Goal: Transaction & Acquisition: Book appointment/travel/reservation

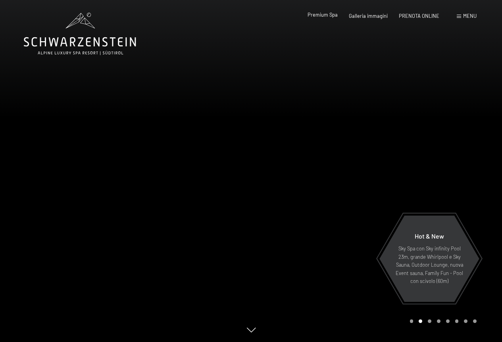
click at [329, 15] on span "Premium Spa" at bounding box center [322, 15] width 30 height 6
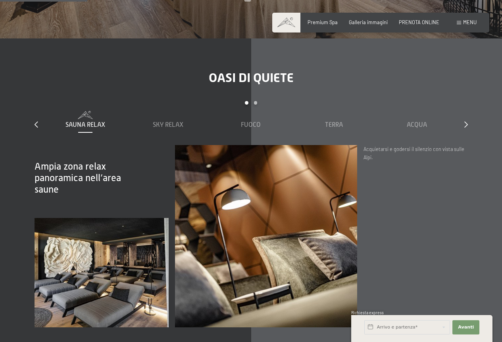
scroll to position [1031, 0]
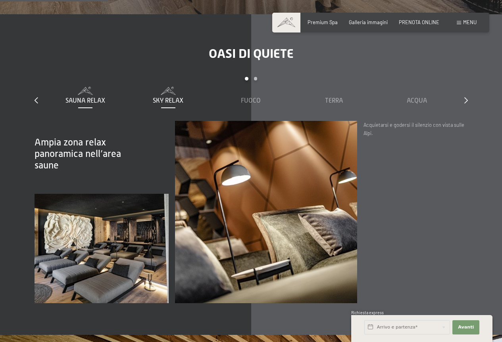
click at [176, 97] on span "Sky Relax" at bounding box center [168, 100] width 31 height 7
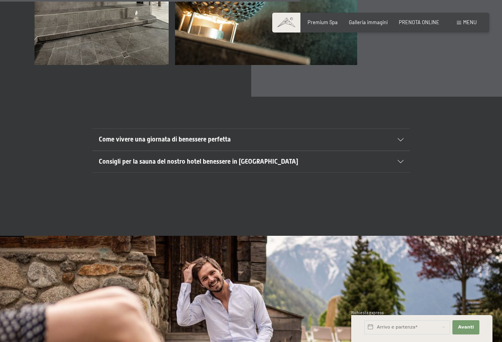
scroll to position [2499, 0]
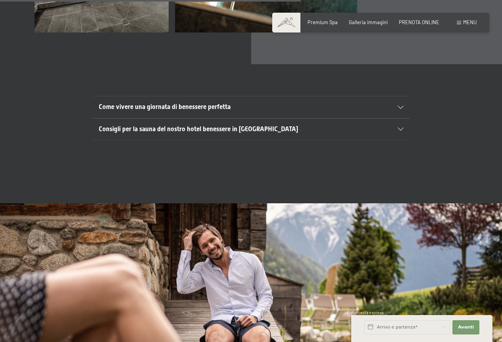
click at [178, 103] on span "Come vivere una giornata di benessere perfetta" at bounding box center [165, 107] width 132 height 8
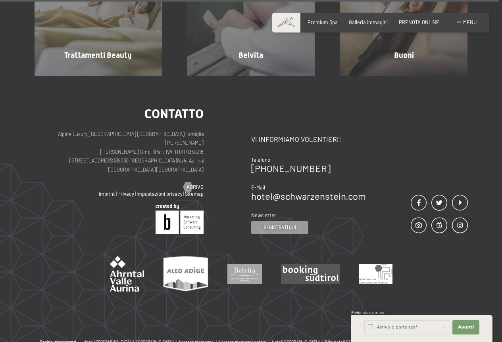
scroll to position [4402, 0]
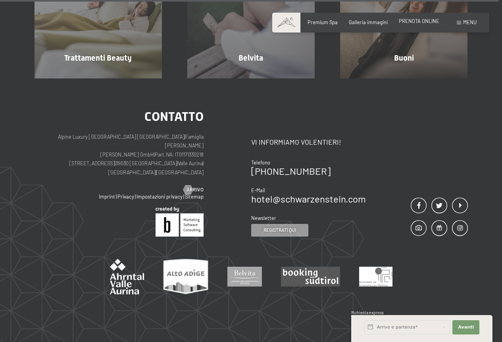
click at [411, 24] on div "PRENOTA ONLINE" at bounding box center [419, 21] width 40 height 7
click at [404, 20] on span "PRENOTA ONLINE" at bounding box center [419, 21] width 40 height 6
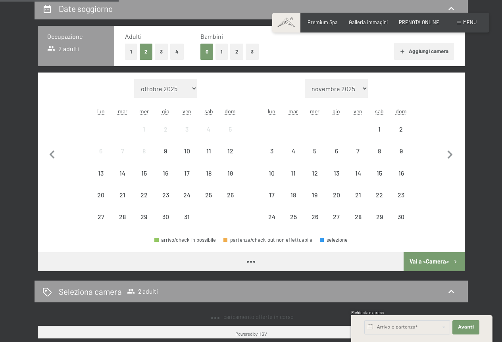
scroll to position [198, 0]
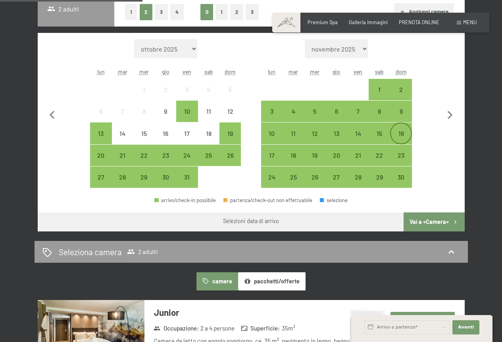
click at [402, 138] on div "16" at bounding box center [401, 140] width 20 height 20
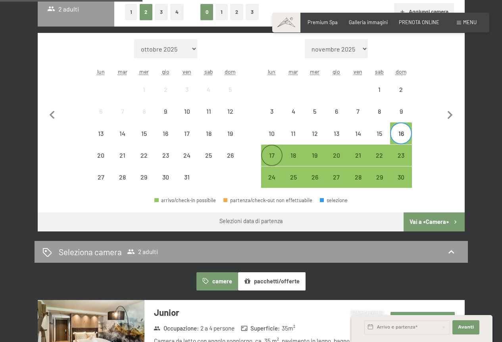
click at [271, 158] on div "17" at bounding box center [272, 162] width 20 height 20
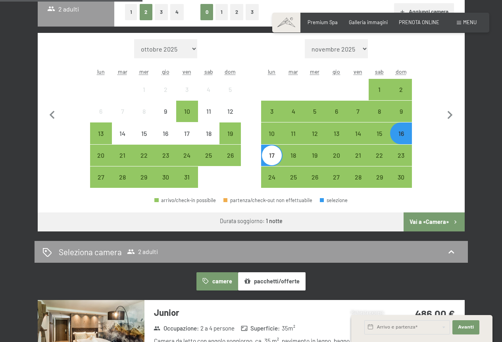
click at [417, 221] on button "Vai a «Camera»" at bounding box center [433, 222] width 61 height 19
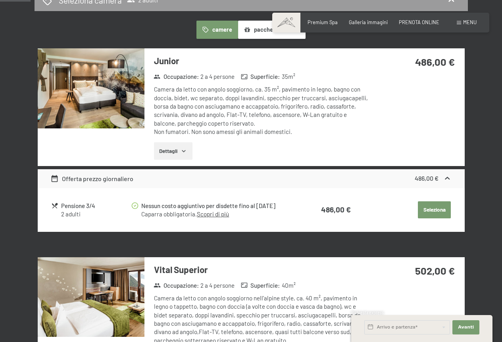
scroll to position [157, 0]
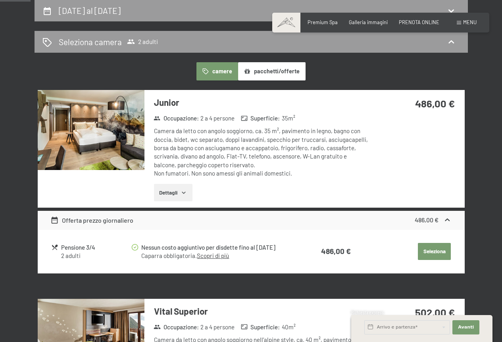
click at [258, 71] on button "pacchetti/offerte" at bounding box center [271, 71] width 67 height 18
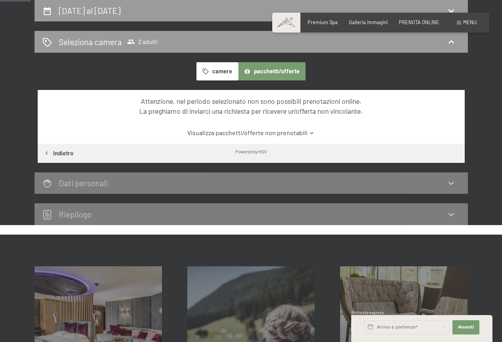
click at [218, 69] on button "camere" at bounding box center [216, 71] width 41 height 18
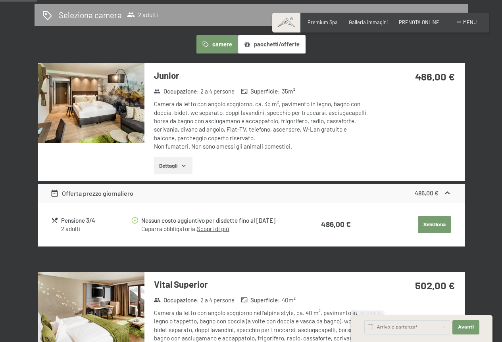
scroll to position [196, 0]
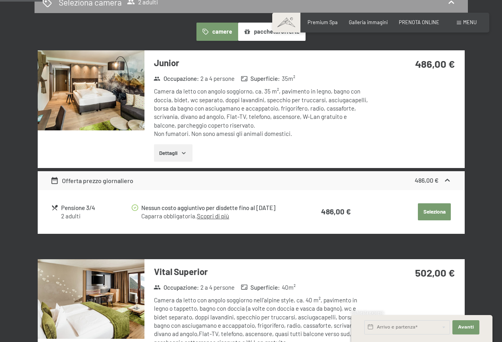
click at [129, 181] on div "Offerta prezzo giornaliero" at bounding box center [91, 181] width 83 height 10
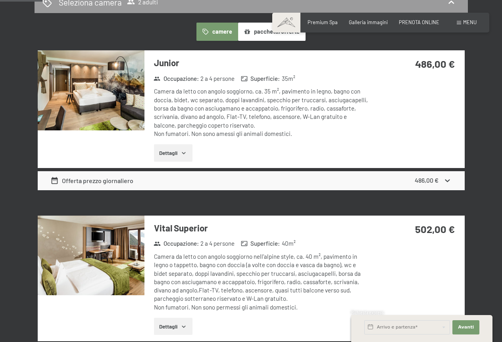
click at [129, 181] on div "Offerta prezzo giornaliero" at bounding box center [91, 181] width 83 height 10
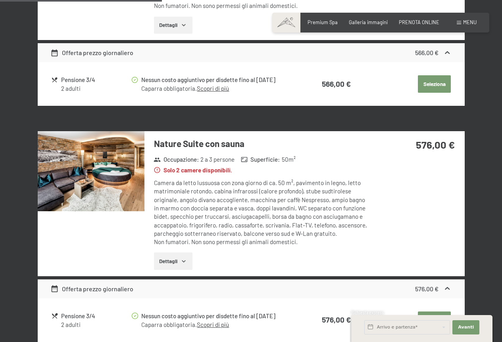
scroll to position [752, 0]
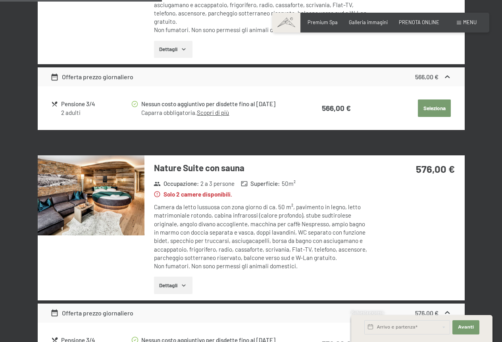
click at [125, 180] on img at bounding box center [91, 195] width 107 height 80
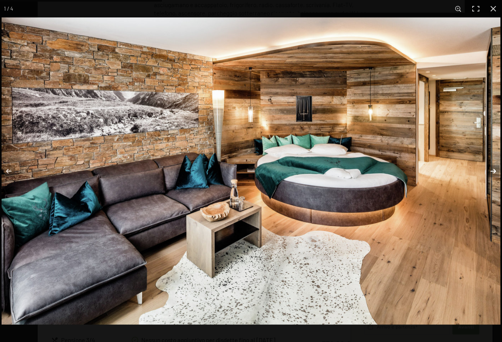
click at [491, 170] on button "button" at bounding box center [488, 171] width 28 height 40
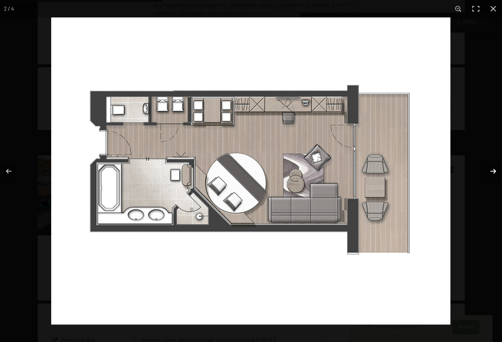
click at [491, 170] on button "button" at bounding box center [488, 171] width 28 height 40
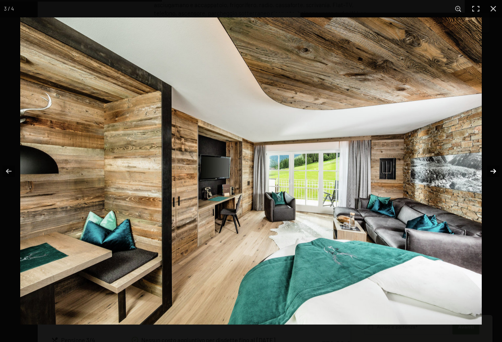
click at [491, 170] on button "button" at bounding box center [488, 171] width 28 height 40
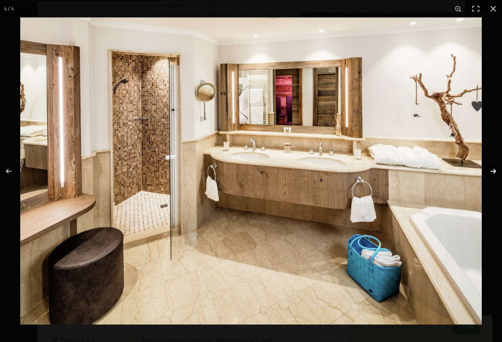
click at [491, 170] on button "button" at bounding box center [488, 171] width 28 height 40
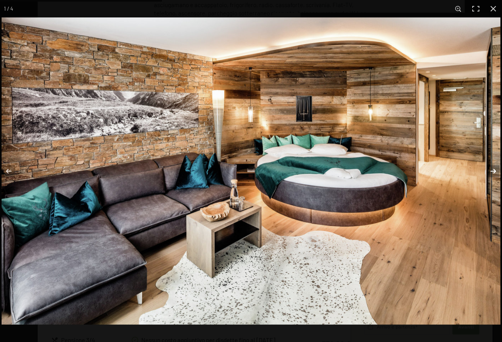
click at [491, 170] on button "button" at bounding box center [488, 171] width 28 height 40
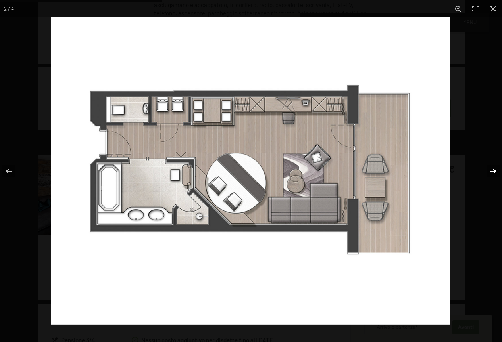
click at [493, 173] on button "button" at bounding box center [488, 171] width 28 height 40
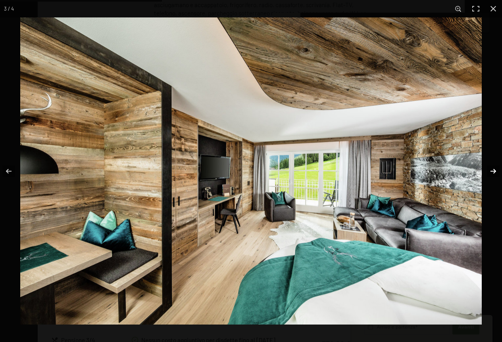
click at [493, 173] on button "button" at bounding box center [488, 171] width 28 height 40
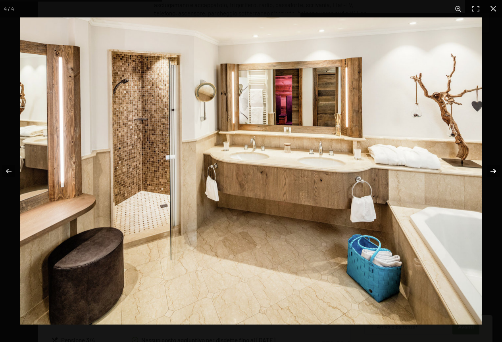
click at [493, 173] on button "button" at bounding box center [488, 171] width 28 height 40
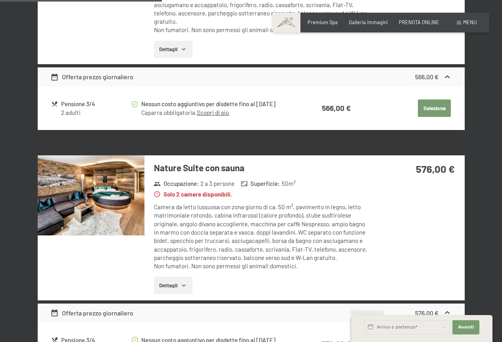
click at [0, 0] on button "button" at bounding box center [0, 0] width 0 height 0
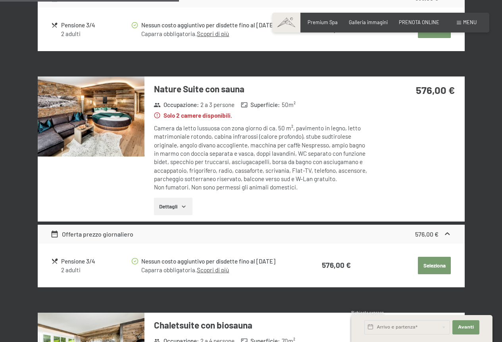
scroll to position [831, 0]
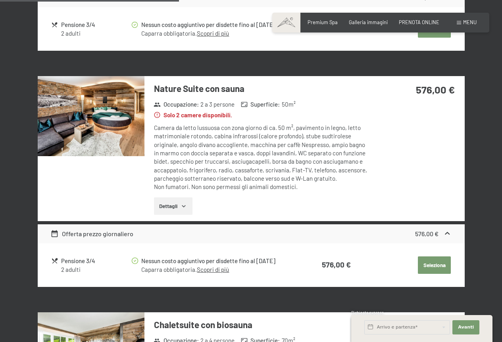
click at [183, 199] on button "Dettagli" at bounding box center [173, 206] width 38 height 17
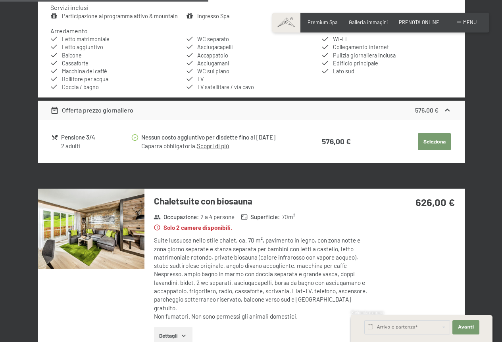
scroll to position [1069, 0]
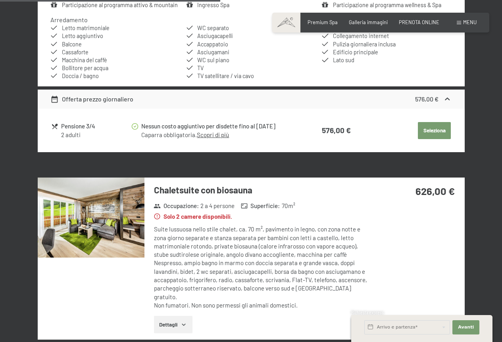
click at [123, 221] on img at bounding box center [91, 218] width 107 height 80
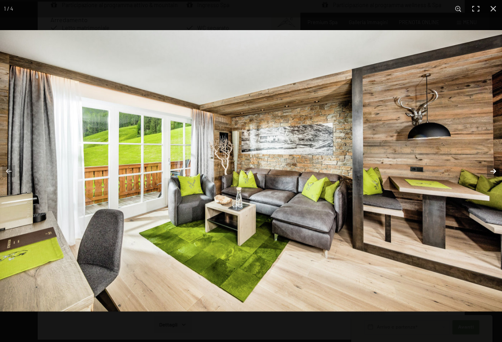
click at [497, 173] on button "button" at bounding box center [488, 171] width 28 height 40
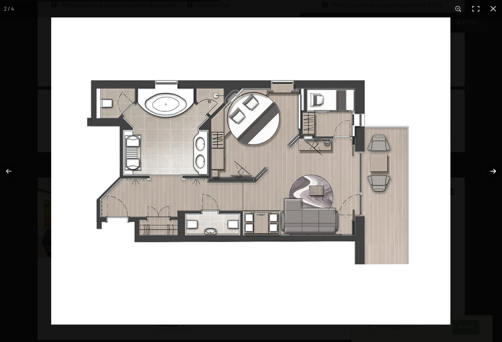
click at [495, 173] on button "button" at bounding box center [488, 171] width 28 height 40
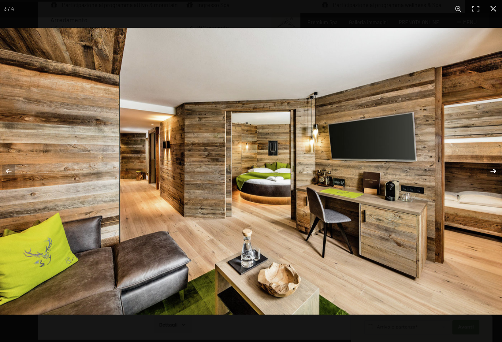
click at [495, 173] on button "button" at bounding box center [488, 171] width 28 height 40
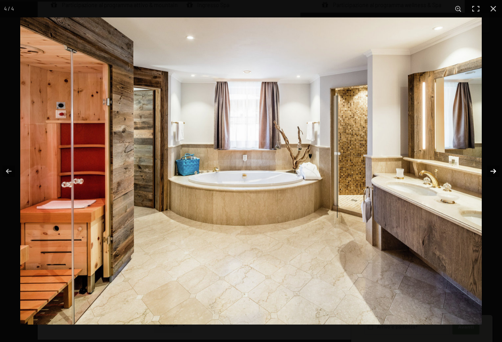
click at [495, 173] on button "button" at bounding box center [488, 171] width 28 height 40
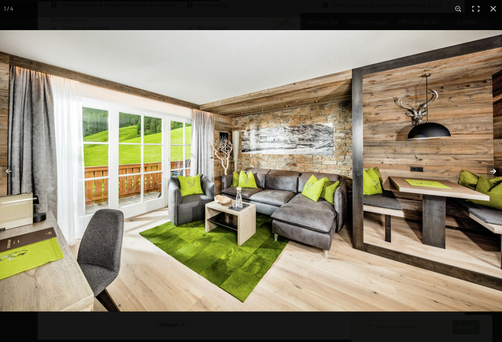
click at [495, 173] on button "button" at bounding box center [488, 171] width 28 height 40
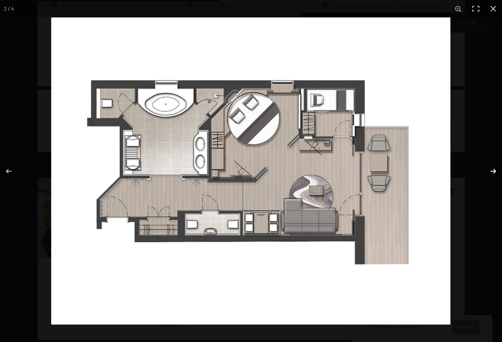
click at [495, 173] on button "button" at bounding box center [488, 171] width 28 height 40
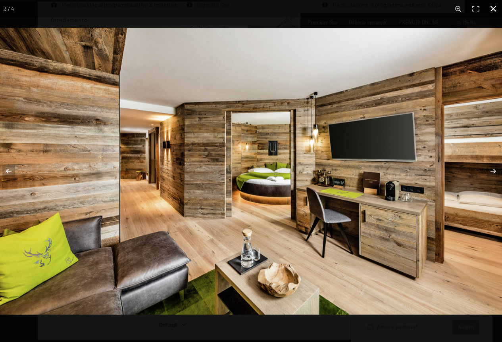
click at [497, 11] on button "button" at bounding box center [492, 8] width 17 height 17
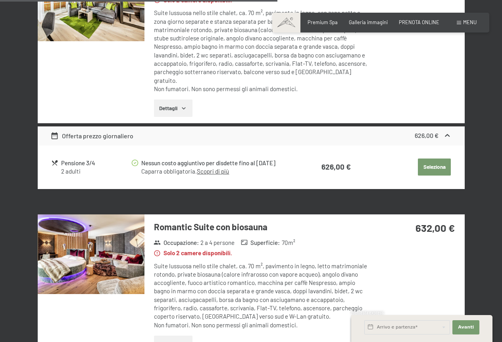
scroll to position [1346, 0]
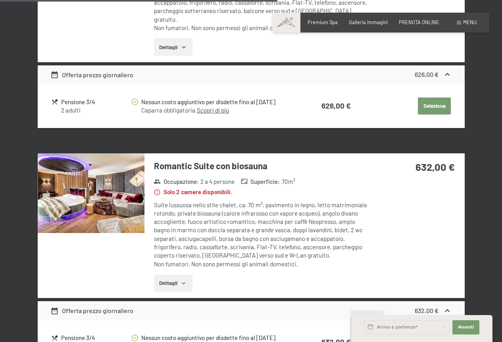
click at [102, 183] on img at bounding box center [91, 193] width 107 height 80
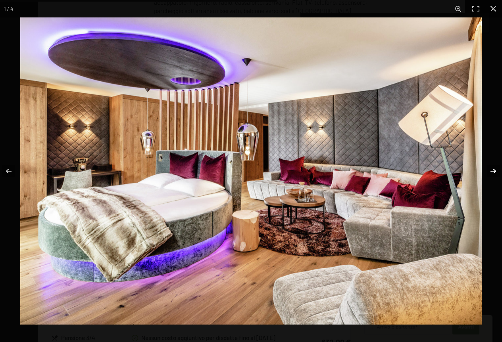
click at [492, 169] on button "button" at bounding box center [488, 171] width 28 height 40
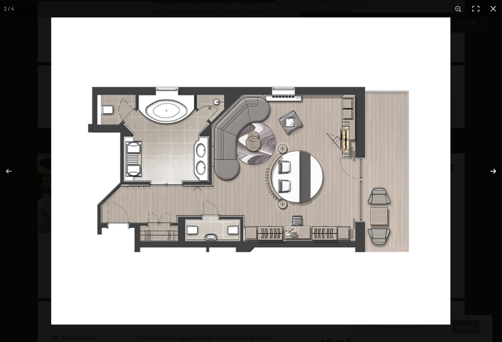
click at [492, 169] on button "button" at bounding box center [488, 171] width 28 height 40
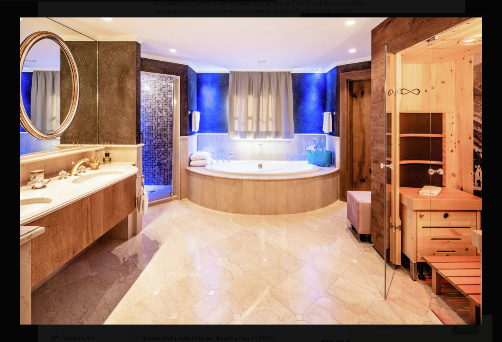
click at [493, 169] on button "button" at bounding box center [488, 171] width 28 height 40
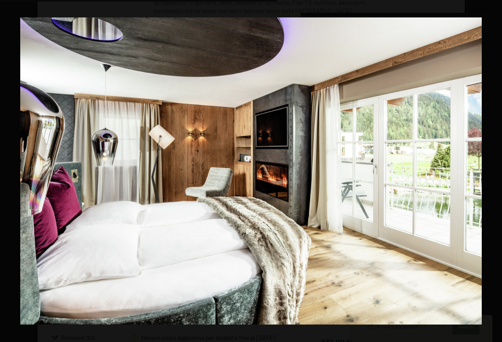
click at [493, 169] on button "button" at bounding box center [488, 171] width 28 height 40
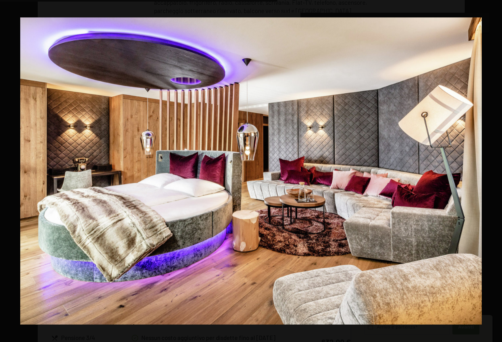
click at [493, 169] on button "button" at bounding box center [488, 171] width 28 height 40
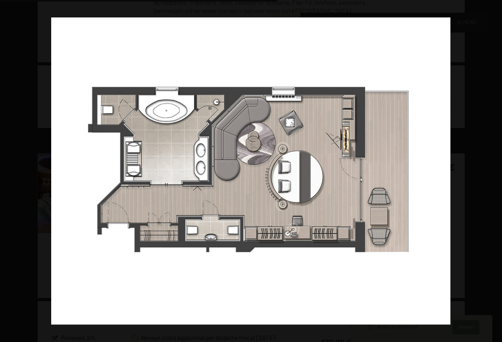
click at [493, 169] on button "button" at bounding box center [488, 171] width 28 height 40
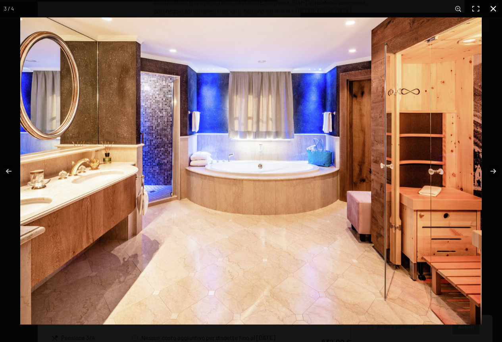
click at [492, 14] on button "button" at bounding box center [492, 8] width 17 height 17
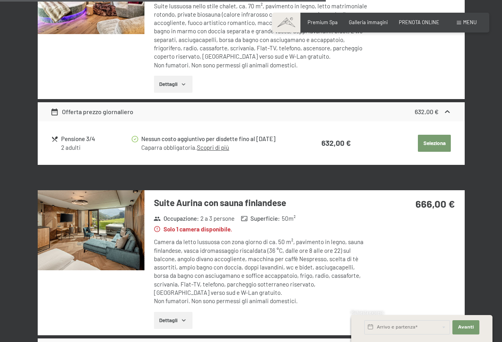
scroll to position [1584, 0]
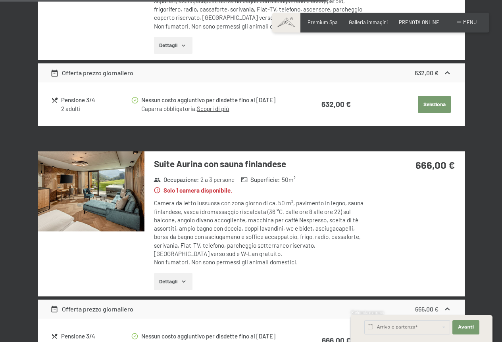
click at [241, 163] on div "Suite Aurina con sauna finlandese Occupazione : 2 a 3 persone Superficie : 50 m…" at bounding box center [256, 223] width 224 height 145
click at [242, 158] on h3 "Suite Aurina con sauna finlandese" at bounding box center [261, 164] width 215 height 12
click at [136, 198] on img at bounding box center [91, 191] width 107 height 80
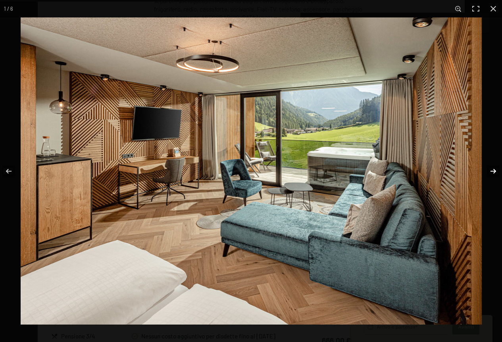
click at [492, 171] on button "button" at bounding box center [488, 171] width 28 height 40
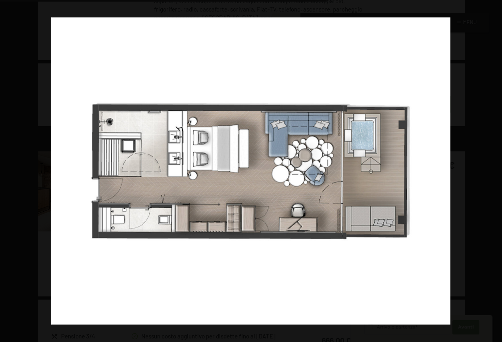
click at [492, 171] on button "button" at bounding box center [488, 171] width 28 height 40
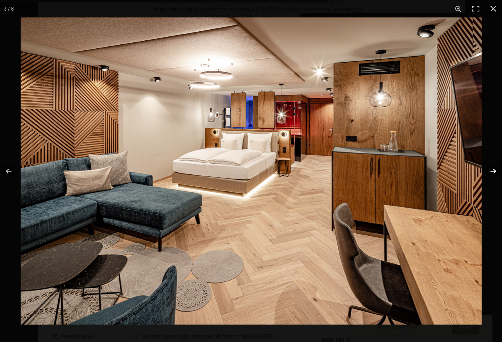
click at [491, 171] on button "button" at bounding box center [488, 171] width 28 height 40
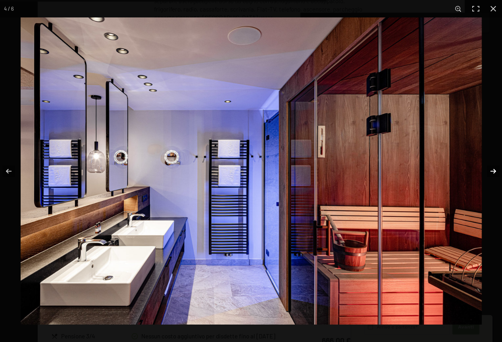
click at [491, 171] on button "button" at bounding box center [488, 171] width 28 height 40
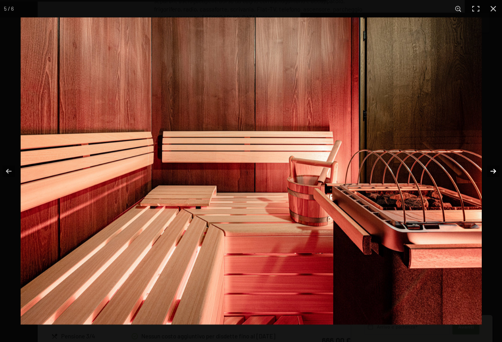
click at [491, 171] on button "button" at bounding box center [488, 171] width 28 height 40
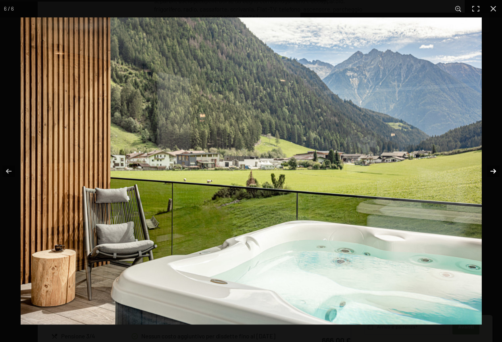
click at [491, 171] on button "button" at bounding box center [488, 171] width 28 height 40
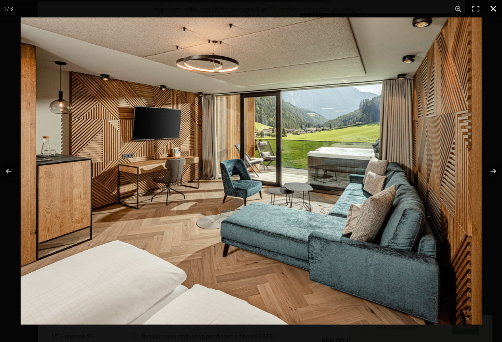
click at [494, 10] on button "button" at bounding box center [492, 8] width 17 height 17
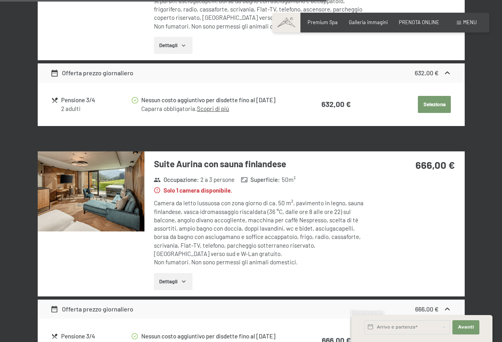
click at [169, 273] on button "Dettagli" at bounding box center [173, 281] width 38 height 17
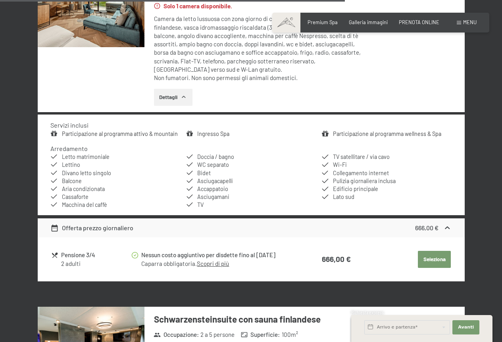
scroll to position [1783, 0]
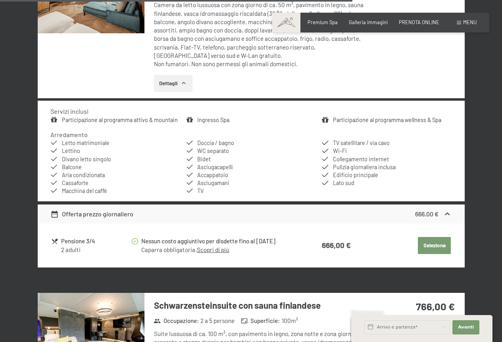
drag, startPoint x: 100, startPoint y: 229, endPoint x: 114, endPoint y: 228, distance: 14.7
click at [114, 237] on div "Pensione 3/4" at bounding box center [95, 241] width 69 height 9
click at [127, 237] on div "Pensione 3/4" at bounding box center [95, 241] width 69 height 9
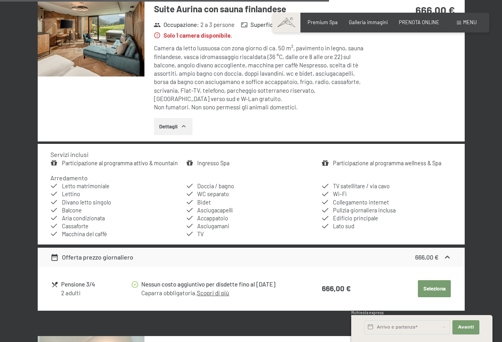
scroll to position [1664, 0]
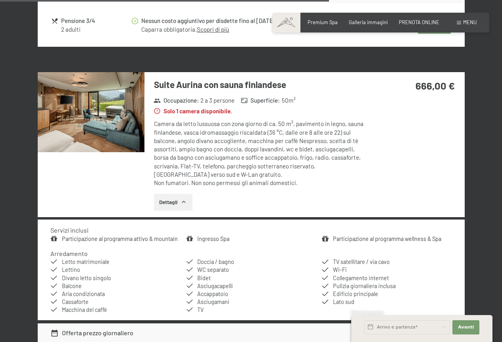
click at [178, 197] on span "Consenso marketing*" at bounding box center [204, 194] width 60 height 8
click at [170, 197] on input "Consenso marketing*" at bounding box center [166, 194] width 8 height 8
click at [185, 196] on span "Consenso marketing*" at bounding box center [204, 194] width 60 height 8
click at [170, 196] on input "Consenso marketing*" at bounding box center [166, 194] width 8 height 8
checkbox input "false"
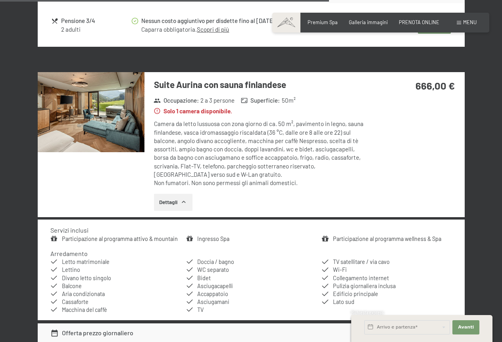
click at [80, 105] on img at bounding box center [91, 112] width 107 height 80
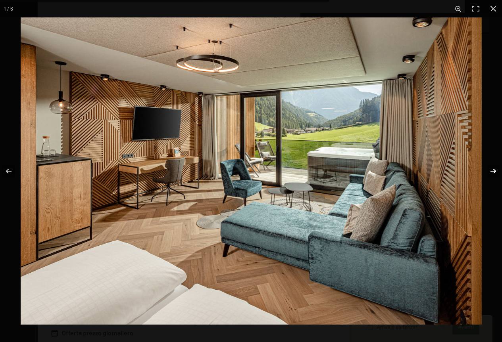
click at [492, 174] on button "button" at bounding box center [488, 171] width 28 height 40
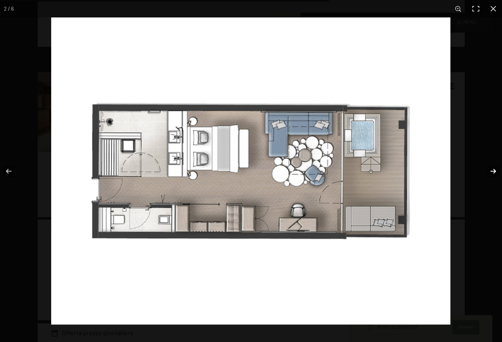
click at [492, 174] on button "button" at bounding box center [488, 171] width 28 height 40
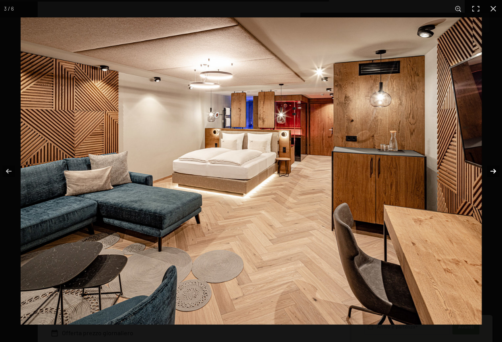
click at [492, 174] on button "button" at bounding box center [488, 171] width 28 height 40
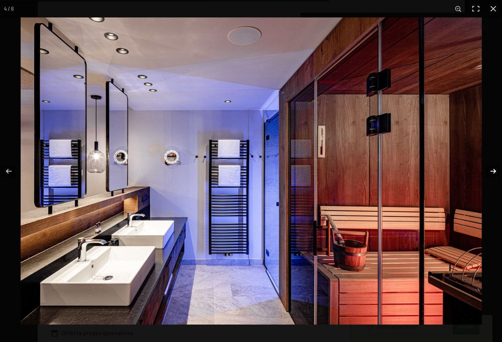
click at [492, 174] on button "button" at bounding box center [488, 171] width 28 height 40
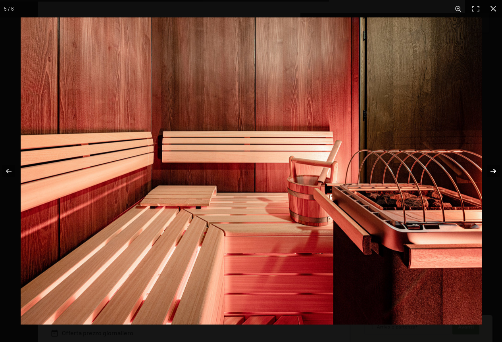
click at [492, 174] on button "button" at bounding box center [488, 171] width 28 height 40
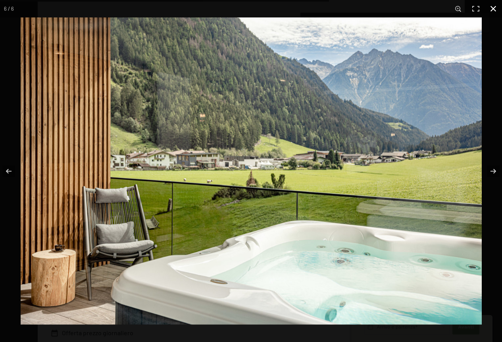
click at [491, 9] on button "button" at bounding box center [492, 8] width 17 height 17
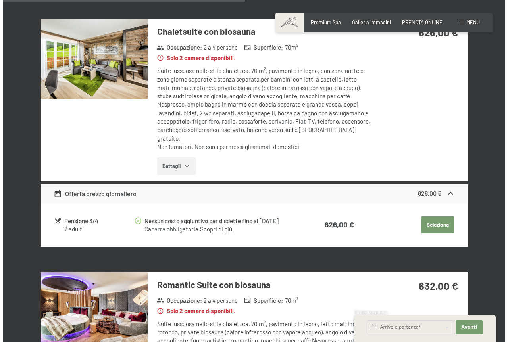
scroll to position [1029, 0]
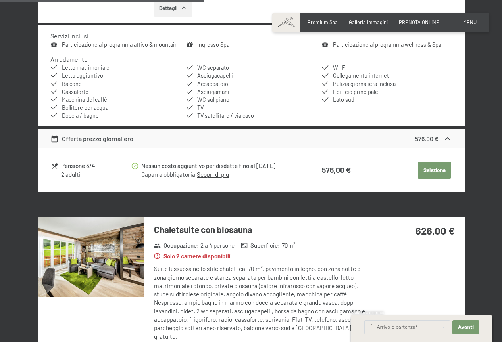
click at [461, 23] on div "Menu" at bounding box center [466, 22] width 20 height 7
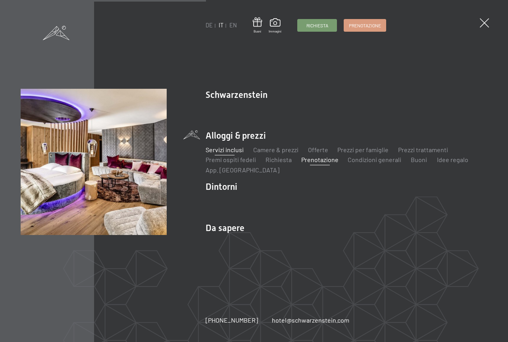
click at [226, 151] on link "Servizi inclusi" at bounding box center [224, 150] width 38 height 8
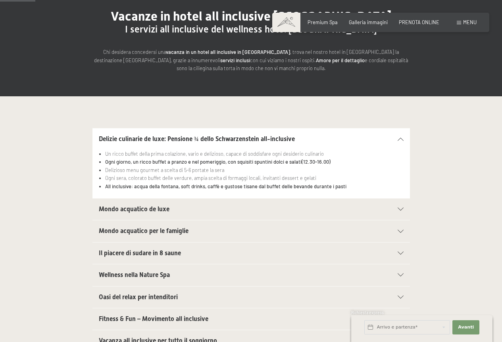
scroll to position [79, 0]
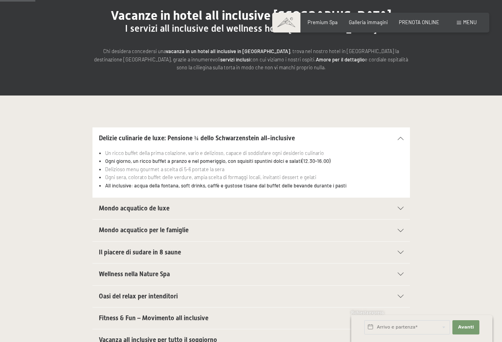
click at [238, 205] on h2 "Mondo acquatico de luxe" at bounding box center [236, 208] width 274 height 9
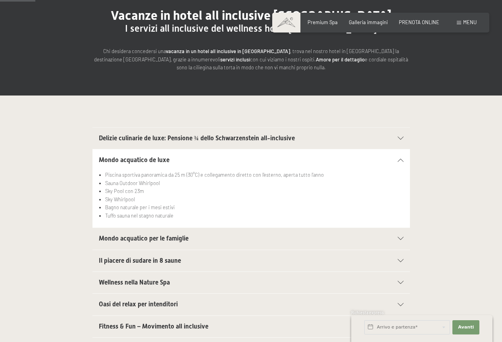
click at [159, 243] on h2 "Mondo acquatico per le famiglie" at bounding box center [236, 238] width 274 height 9
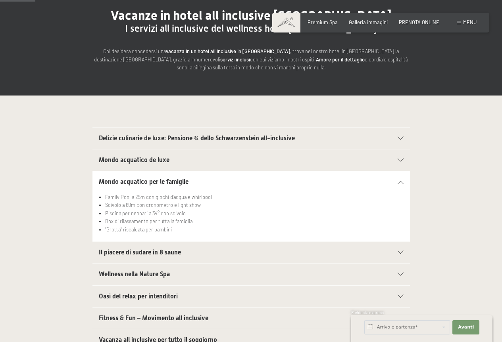
click at [134, 254] on span "Il piacere di sudare in 8 saune" at bounding box center [140, 253] width 82 height 8
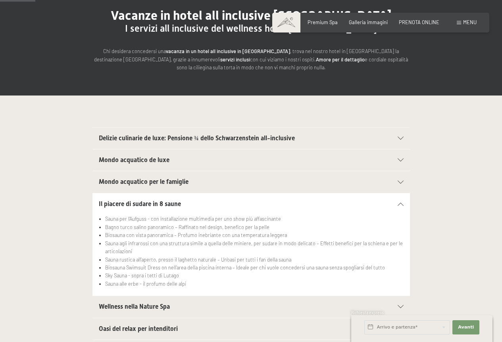
click at [129, 309] on span "Wellness nella Nature Spa" at bounding box center [134, 307] width 71 height 8
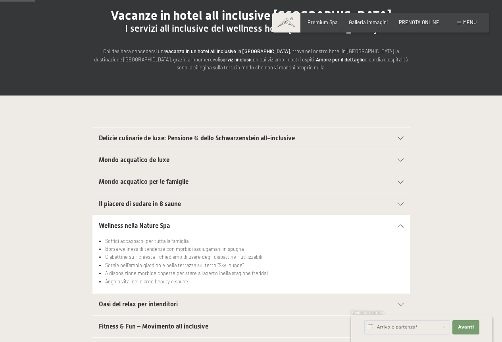
click at [138, 305] on span "Oasi del relax per intenditori" at bounding box center [138, 305] width 79 height 8
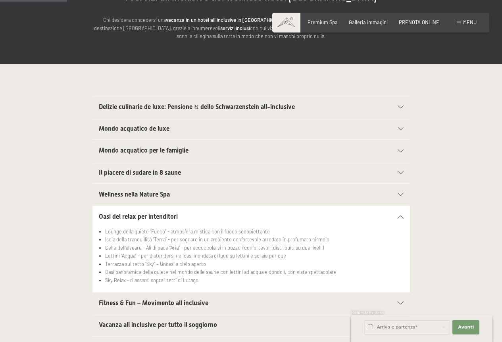
scroll to position [159, 0]
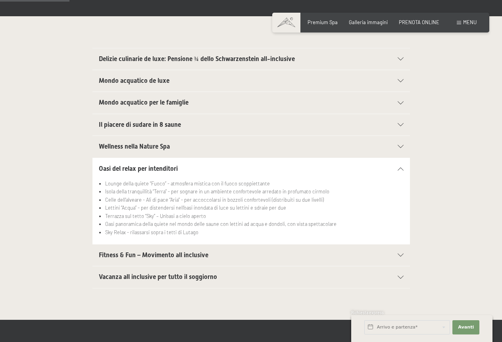
click at [155, 257] on span "Fitness & Fun – Movimento all inclusive" at bounding box center [153, 255] width 109 height 8
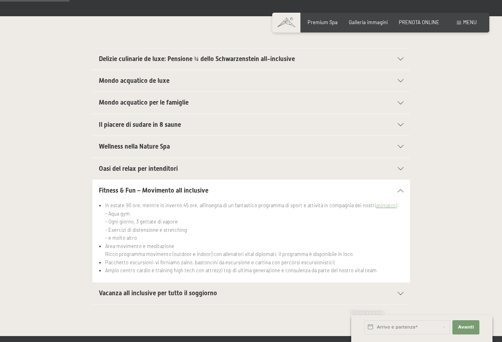
click at [185, 297] on span "Vacanza all inclusive per tutto il soggiorno" at bounding box center [158, 294] width 118 height 8
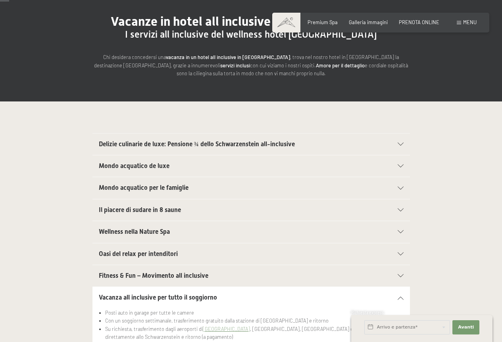
scroll to position [0, 0]
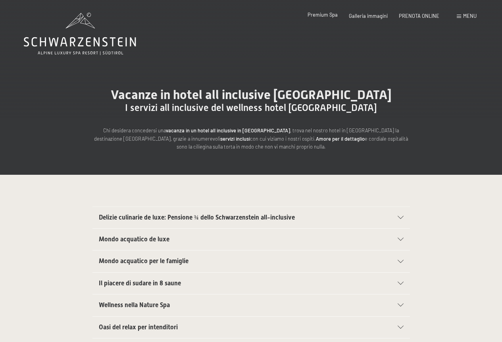
click at [325, 13] on span "Premium Spa" at bounding box center [322, 15] width 30 height 6
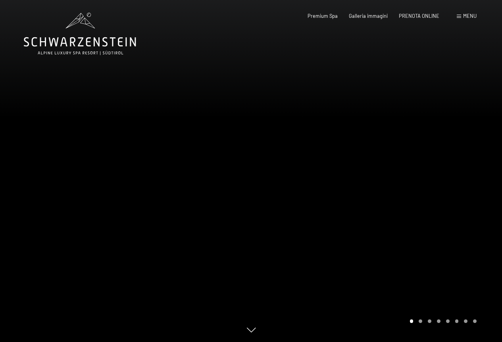
click at [251, 228] on div at bounding box center [376, 171] width 251 height 342
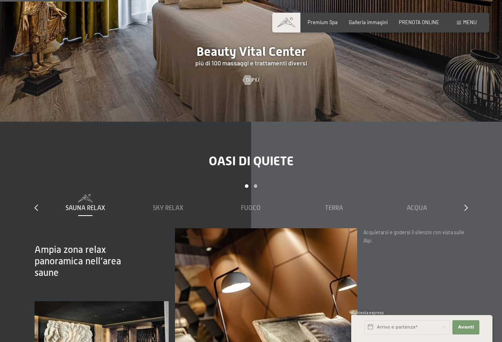
scroll to position [991, 0]
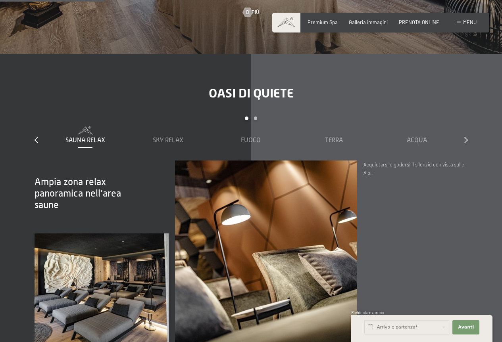
click at [460, 127] on div "slide 1 to 5 of 7 Sauna relax Sky Relax Fuoco Terra Acqua Aria Settimo Cielo" at bounding box center [251, 139] width 433 height 44
click at [467, 137] on icon at bounding box center [466, 140] width 4 height 6
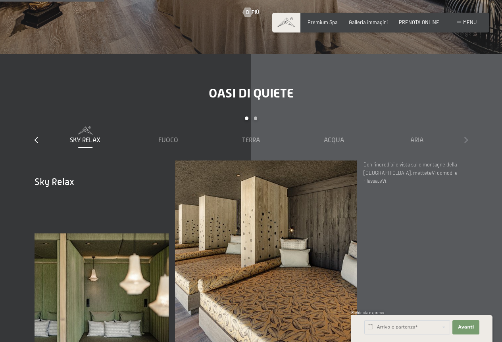
click at [467, 137] on icon at bounding box center [466, 140] width 4 height 6
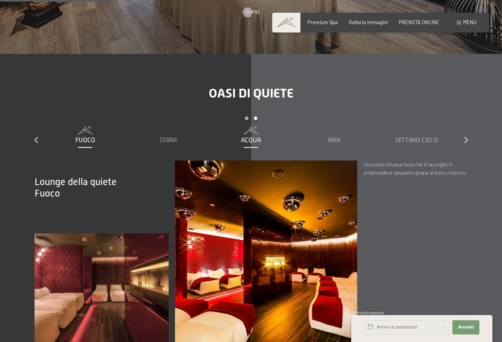
click at [253, 137] on span "Acqua" at bounding box center [251, 140] width 20 height 7
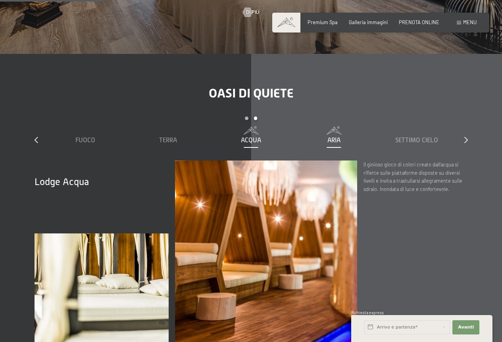
click at [334, 137] on span "Aria" at bounding box center [333, 140] width 13 height 7
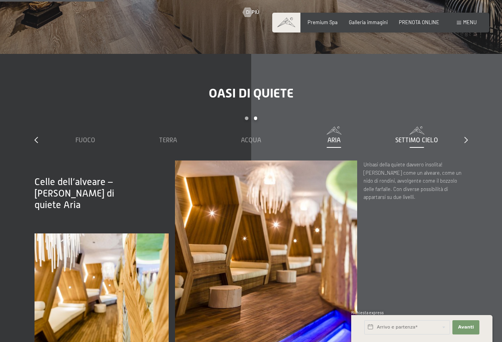
click at [408, 137] on span "Settimo Cielo" at bounding box center [416, 140] width 43 height 7
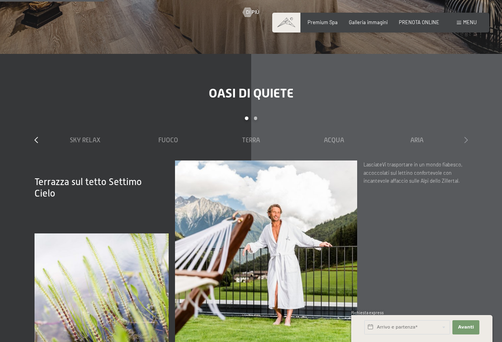
click at [466, 137] on icon at bounding box center [466, 140] width 4 height 6
